Goal: Task Accomplishment & Management: Use online tool/utility

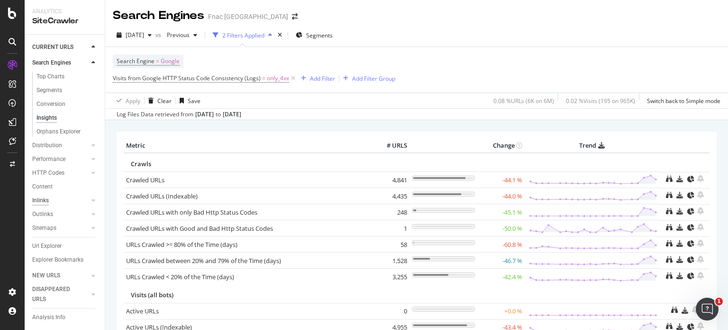
scroll to position [52, 0]
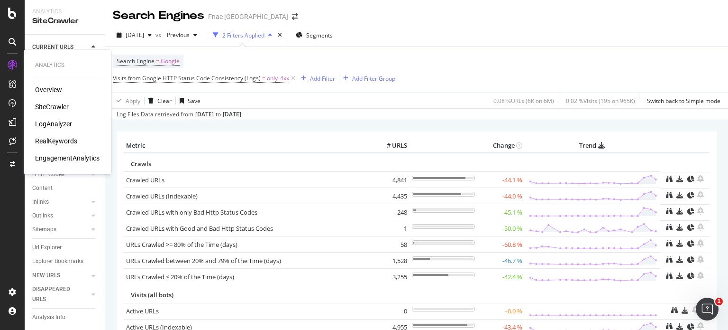
click at [59, 143] on div "RealKeywords" at bounding box center [56, 140] width 42 height 9
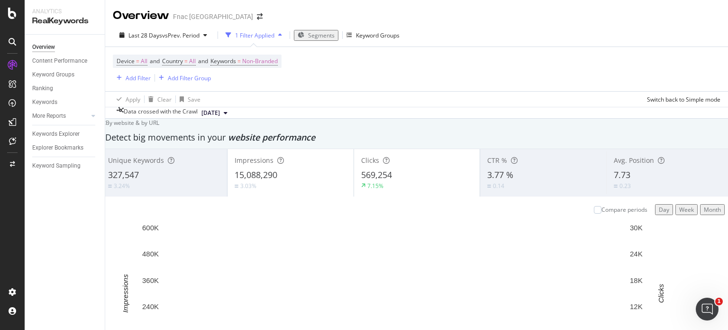
scroll to position [792, 0]
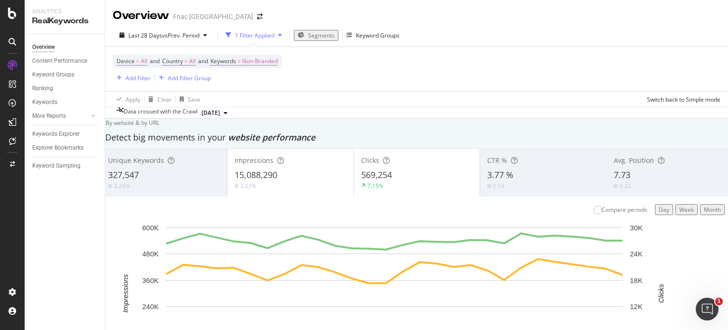
click at [50, 103] on div "Keywords" at bounding box center [44, 102] width 25 height 10
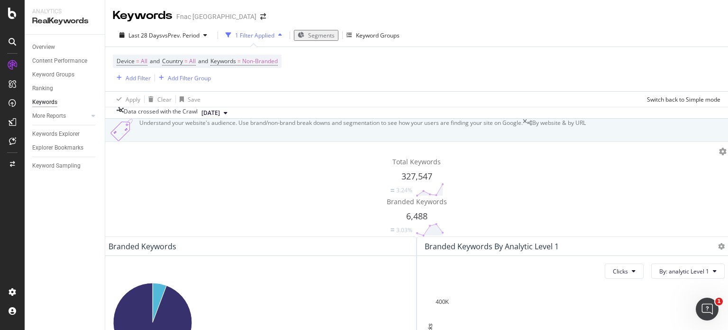
scroll to position [87, 0]
click at [68, 137] on div "Keywords Explorer" at bounding box center [55, 134] width 47 height 10
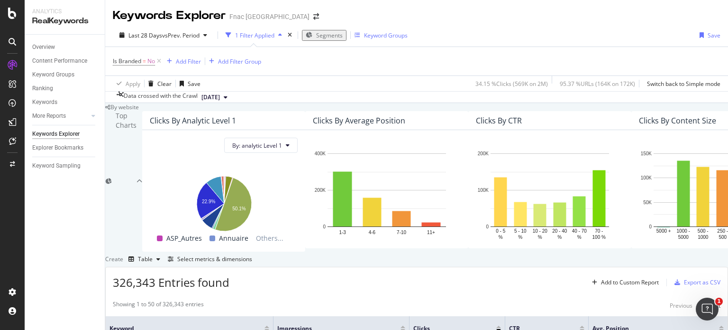
click at [390, 30] on div "Keyword Groups" at bounding box center [381, 35] width 53 height 14
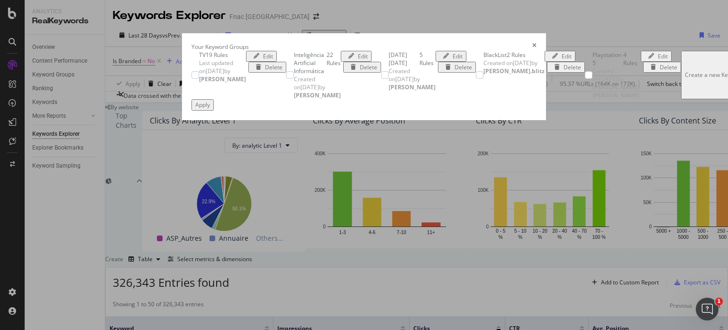
click at [685, 79] on div "Create a new Keyword Group" at bounding box center [723, 75] width 77 height 8
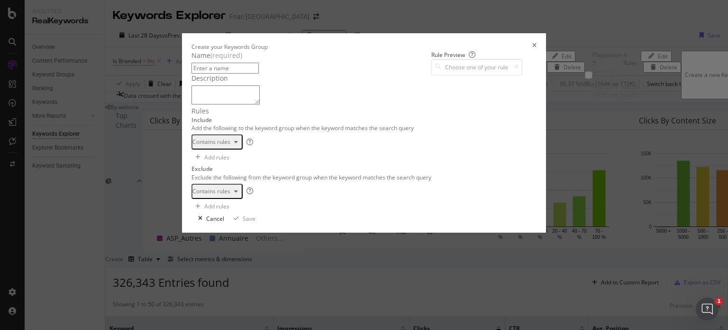
click at [193, 73] on input "modal" at bounding box center [225, 68] width 67 height 11
type input "BTS"
click at [275, 184] on div "modal" at bounding box center [328, 181] width 234 height 64
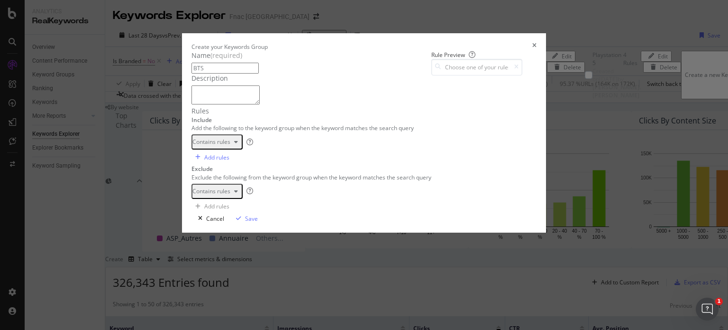
type textarea "Manuais Escolares"
type textarea "Regresso as aulas"
type textarea "Mega"
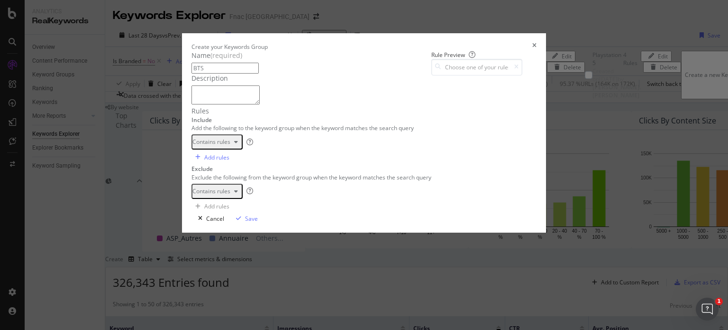
type textarea "livros escolres"
type textarea "material escolar"
click at [258, 222] on div "Save" at bounding box center [245, 218] width 26 height 8
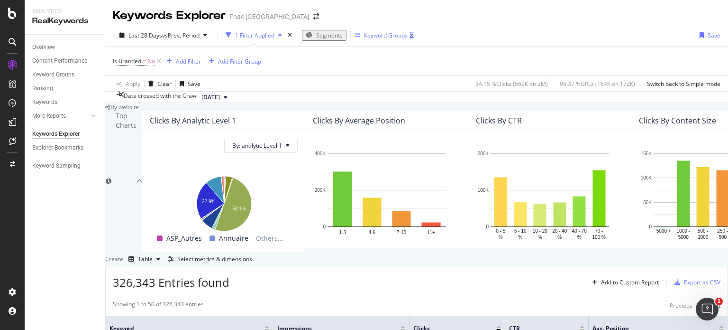
click at [369, 33] on div "Keyword Groups" at bounding box center [386, 35] width 44 height 8
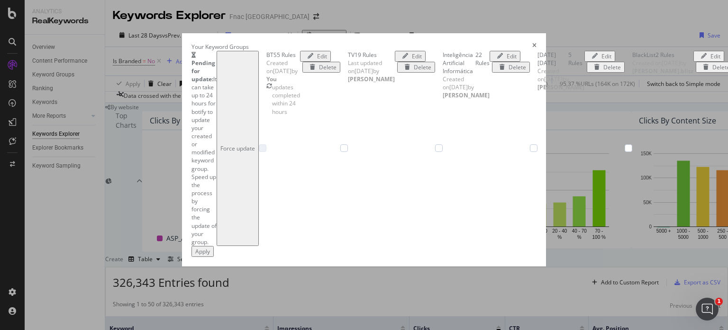
click at [182, 138] on div "Your Keyword Groups Pending for update: It can take up to 24 hours for botify t…" at bounding box center [364, 149] width 364 height 233
click at [182, 112] on div "Your Keyword Groups Pending for update: It can take up to 24 hours for botify t…" at bounding box center [364, 149] width 364 height 233
click at [537, 43] on icon "times" at bounding box center [534, 47] width 4 height 8
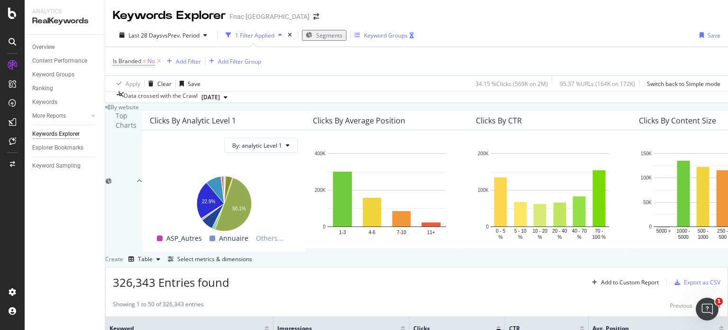
click at [407, 35] on div "Keyword Groups" at bounding box center [386, 35] width 44 height 8
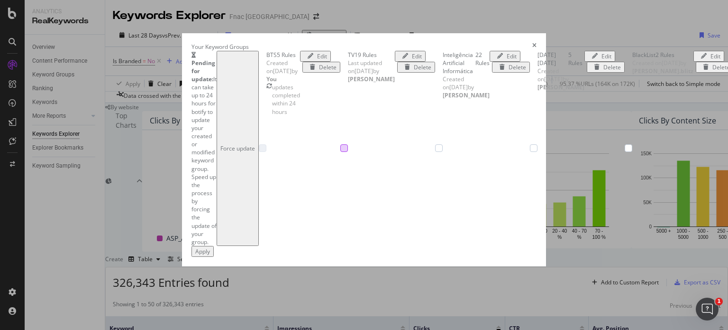
click at [340, 152] on div "modal" at bounding box center [344, 148] width 8 height 8
click at [210, 255] on div "Apply" at bounding box center [202, 251] width 15 height 8
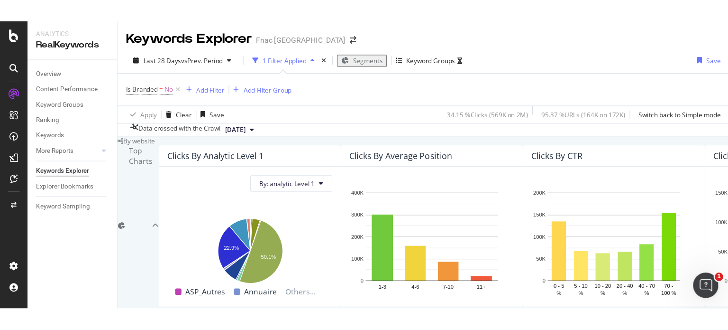
scroll to position [45, 0]
